Goal: Information Seeking & Learning: Learn about a topic

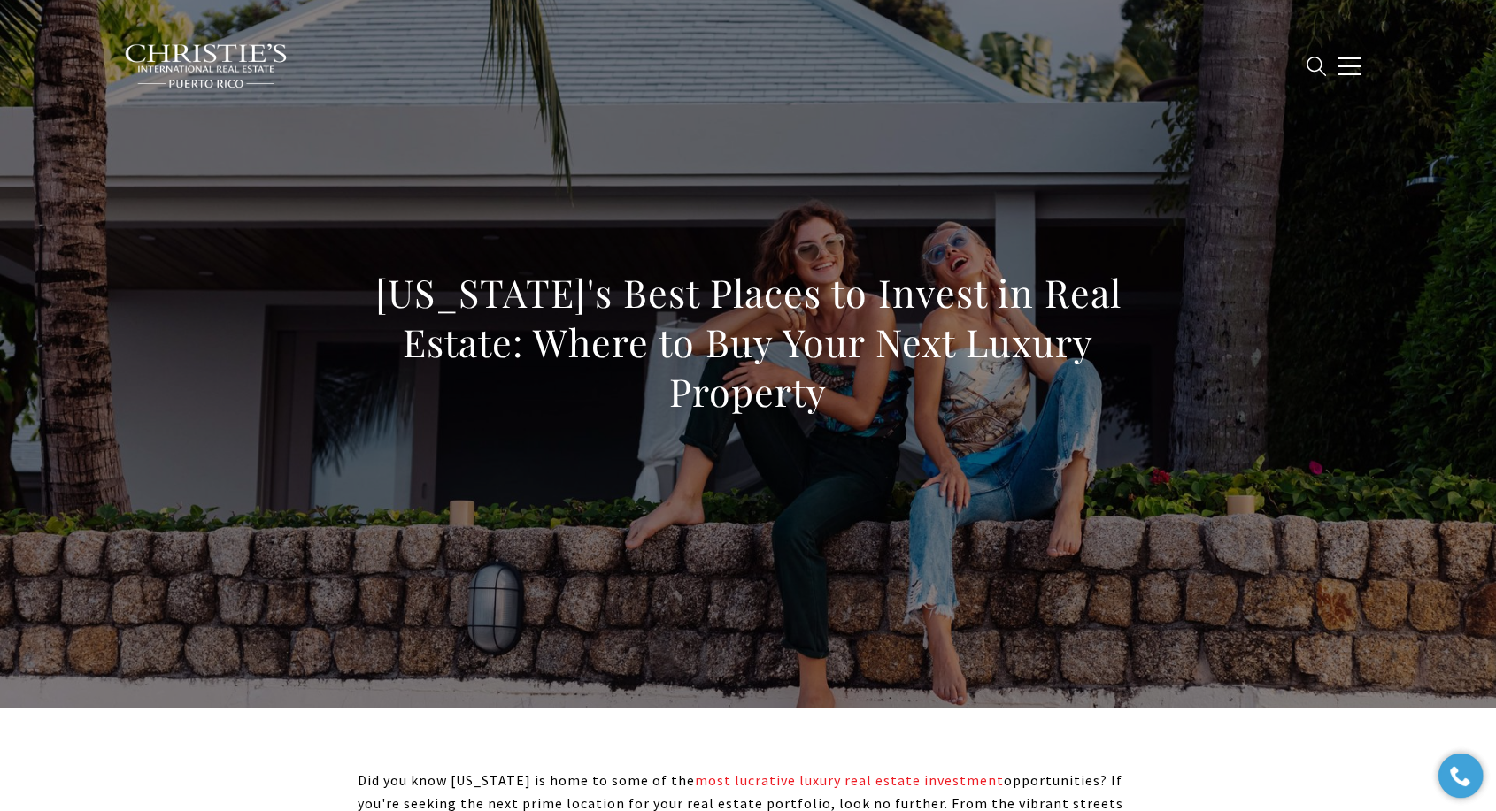
click at [739, 313] on h1 "Puerto Rico's Best Places to Invest in Real Estate: Where to Buy Your Next Luxu…" at bounding box center [748, 342] width 781 height 149
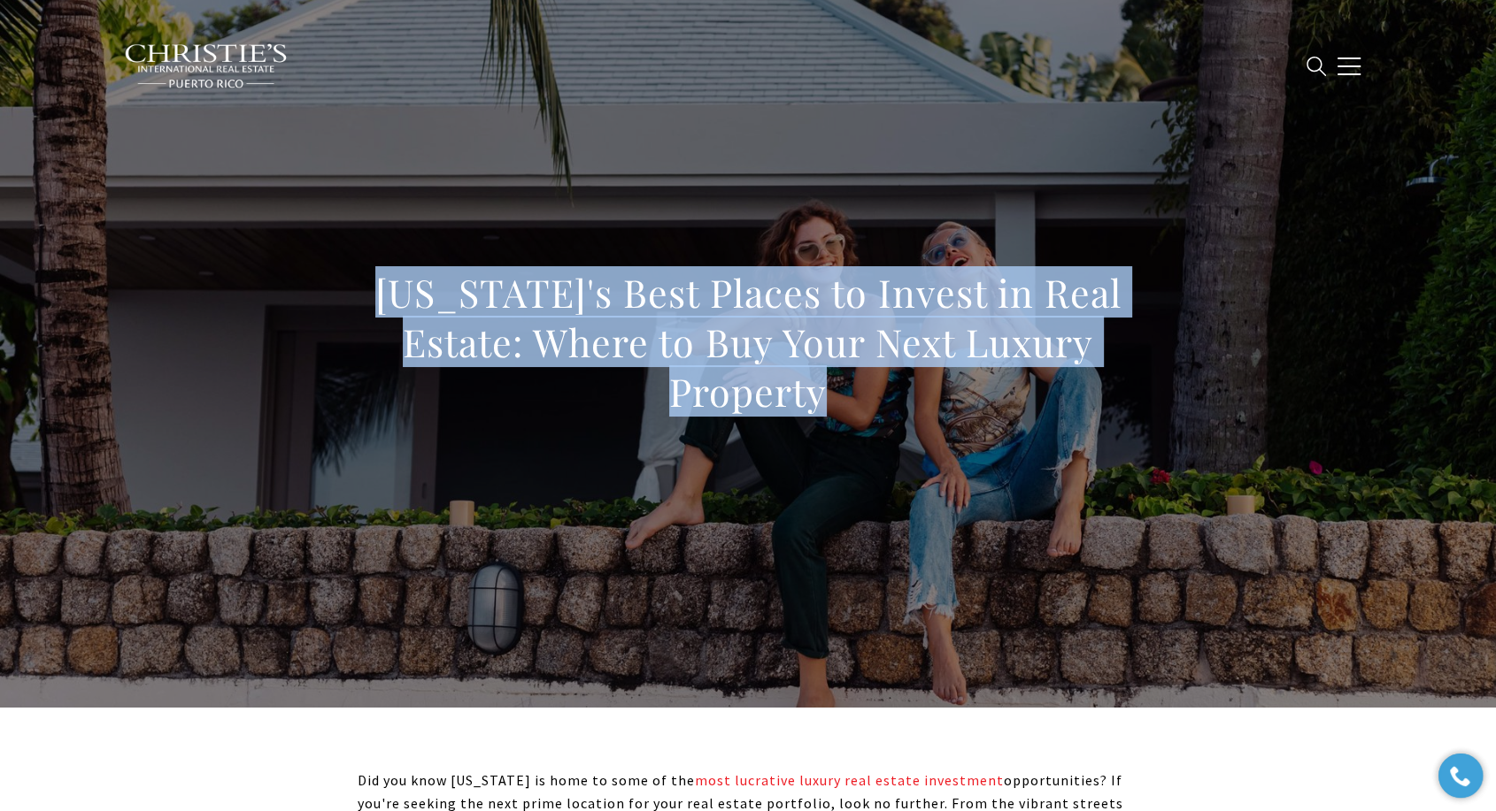
click at [739, 313] on h1 "Puerto Rico's Best Places to Invest in Real Estate: Where to Buy Your Next Luxu…" at bounding box center [748, 342] width 781 height 149
copy body "Puerto Rico's Best Places to Invest in Real Estate: Where to Buy Your Next Luxu…"
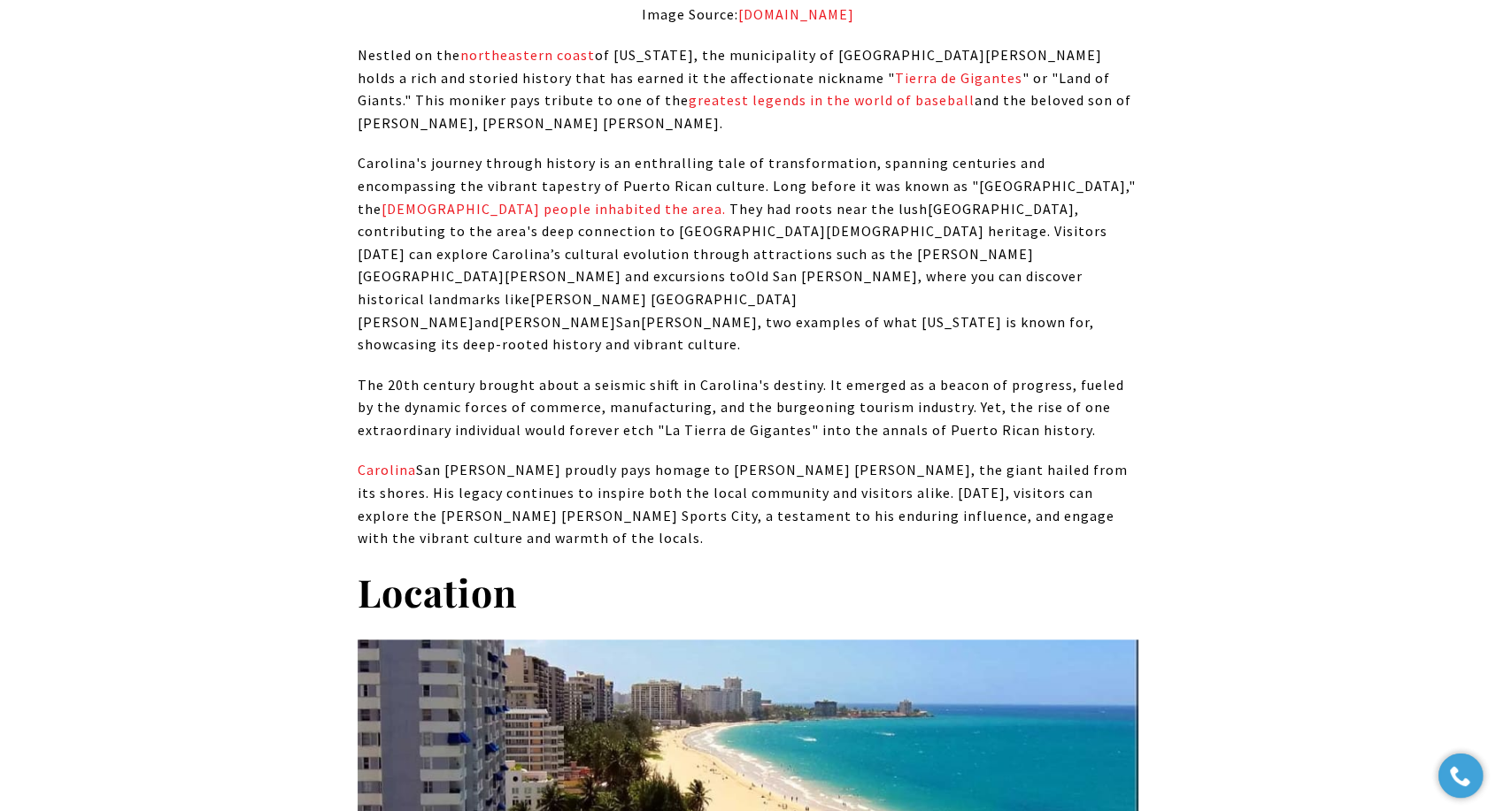
scroll to position [1868, 0]
